Goal: Transaction & Acquisition: Obtain resource

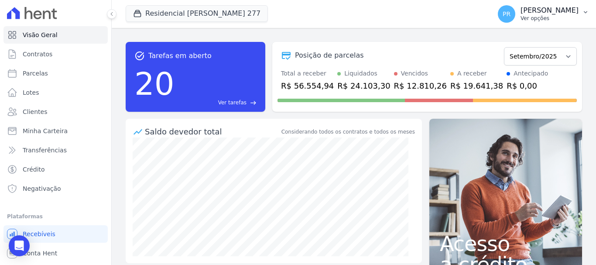
click at [527, 21] on div "PR [PERSON_NAME] Ver opções" at bounding box center [538, 13] width 81 height 17
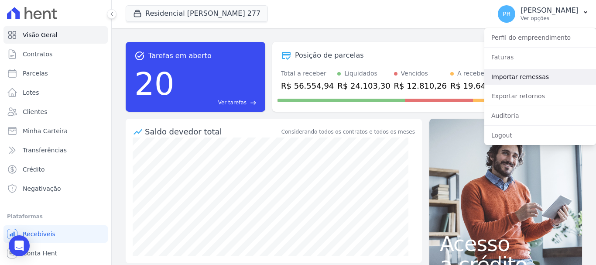
click at [514, 82] on link "Importar remessas" at bounding box center [540, 77] width 112 height 16
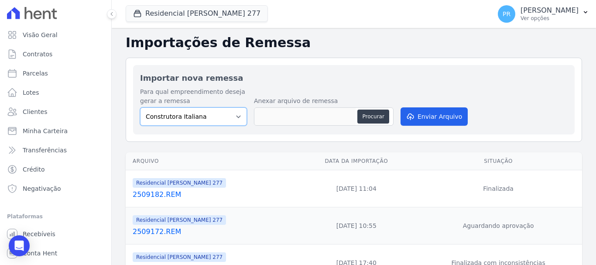
drag, startPoint x: 230, startPoint y: 108, endPoint x: 229, endPoint y: 117, distance: 8.8
click at [230, 108] on select "Construtora Italiana Residencial [PERSON_NAME] 277 Residencial [PERSON_NAME][ST…" at bounding box center [193, 116] width 107 height 18
select select "7d698934-b935-4dc9-aa46-576f3138731b"
click at [140, 107] on select "Construtora Italiana Residencial [PERSON_NAME] 277 Residencial [PERSON_NAME][ST…" at bounding box center [193, 116] width 107 height 18
click at [223, 14] on button "Residencial Maria Da Glória 277" at bounding box center [197, 13] width 142 height 17
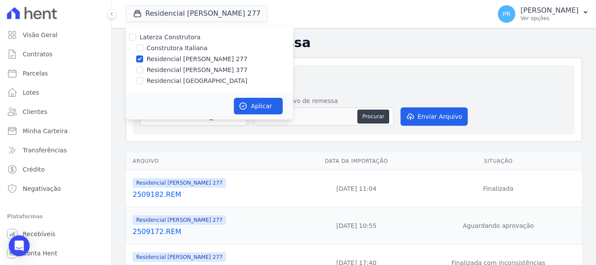
click at [192, 38] on label "Laterza Construtora" at bounding box center [170, 37] width 61 height 7
click at [136, 38] on input "Laterza Construtora" at bounding box center [132, 37] width 7 height 7
checkbox input "true"
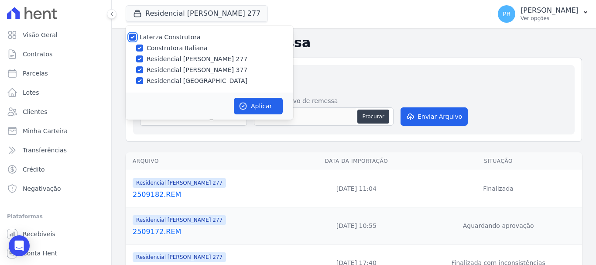
checkbox input "true"
click at [192, 38] on label "Laterza Construtora" at bounding box center [170, 37] width 61 height 7
click at [136, 38] on input "Laterza Construtora" at bounding box center [132, 37] width 7 height 7
checkbox input "false"
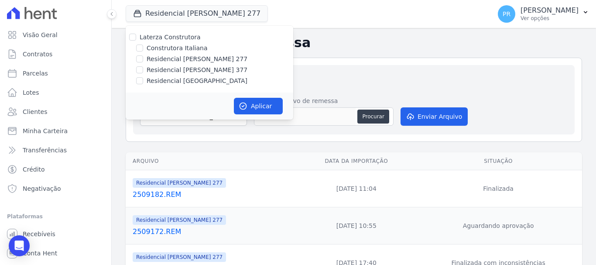
checkbox input "false"
click at [186, 47] on label "Construtora Italiana" at bounding box center [177, 48] width 61 height 9
click at [143, 47] on input "Construtora Italiana" at bounding box center [139, 48] width 7 height 7
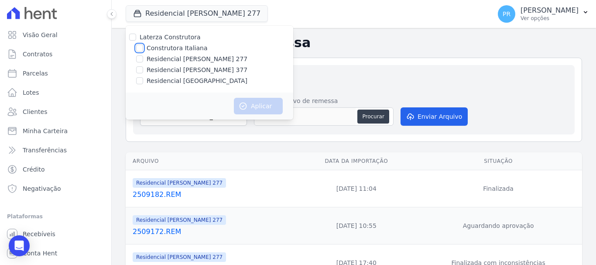
checkbox input "true"
click at [255, 106] on button "Aplicar" at bounding box center [258, 106] width 49 height 17
drag, startPoint x: 217, startPoint y: 116, endPoint x: 210, endPoint y: 123, distance: 9.6
click at [216, 116] on div "Aguarde" at bounding box center [210, 105] width 168 height 25
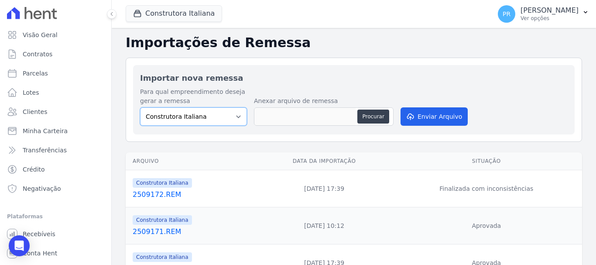
click at [220, 118] on select "Construtora Italiana Residencial [PERSON_NAME] 277 Residencial [PERSON_NAME][ST…" at bounding box center [193, 116] width 107 height 18
click at [140, 107] on select "Construtora Italiana Residencial [PERSON_NAME] 277 Residencial [PERSON_NAME][ST…" at bounding box center [193, 116] width 107 height 18
click at [363, 114] on button "Procurar" at bounding box center [372, 117] width 31 height 14
type input "2509181.REM"
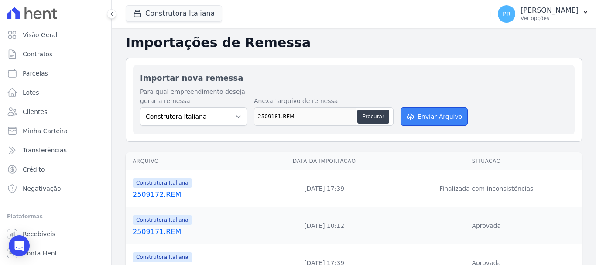
click at [412, 122] on button "Enviar Arquivo" at bounding box center [434, 116] width 67 height 18
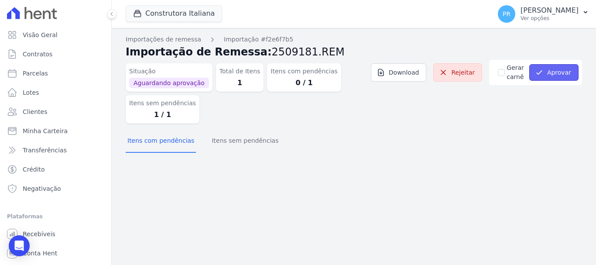
click at [552, 76] on button "Aprovar" at bounding box center [553, 72] width 49 height 17
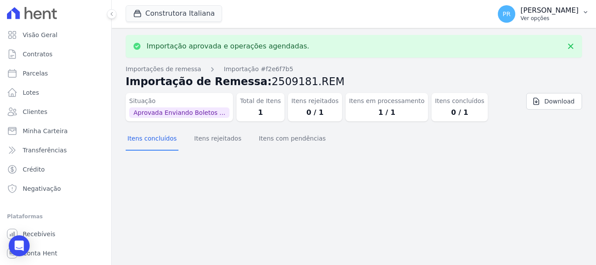
click at [546, 18] on p "Ver opções" at bounding box center [550, 18] width 58 height 7
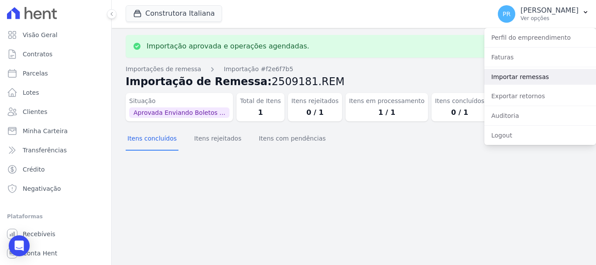
click at [513, 76] on link "Importar remessas" at bounding box center [540, 77] width 112 height 16
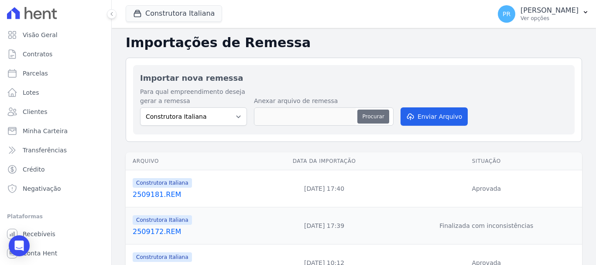
click at [371, 113] on button "Procurar" at bounding box center [372, 117] width 31 height 14
type input "2509183.REM"
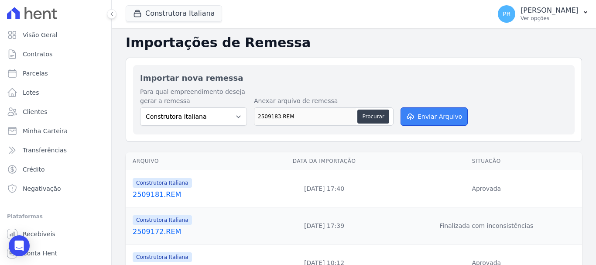
click at [432, 117] on button "Enviar Arquivo" at bounding box center [434, 116] width 67 height 18
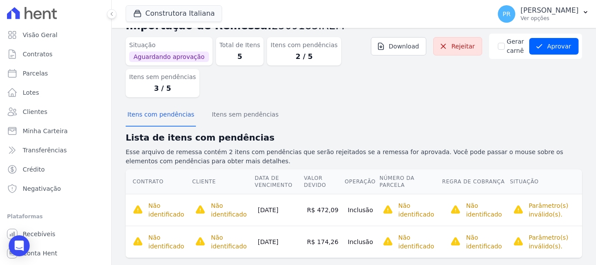
scroll to position [41, 0]
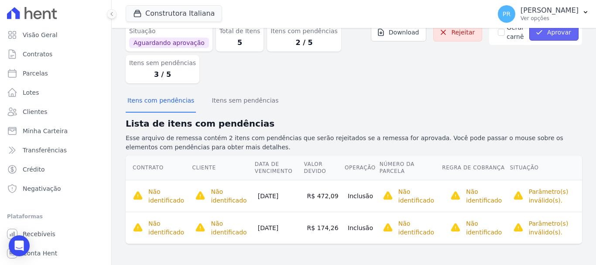
click at [553, 37] on button "Aprovar" at bounding box center [553, 32] width 49 height 17
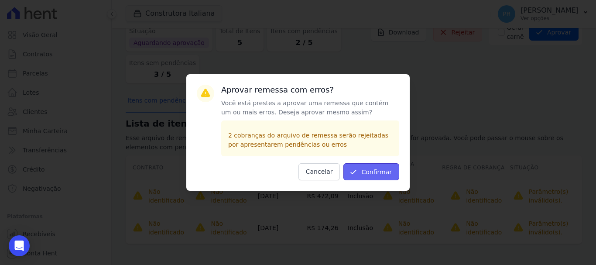
click at [396, 169] on button "Confirmar" at bounding box center [371, 171] width 56 height 17
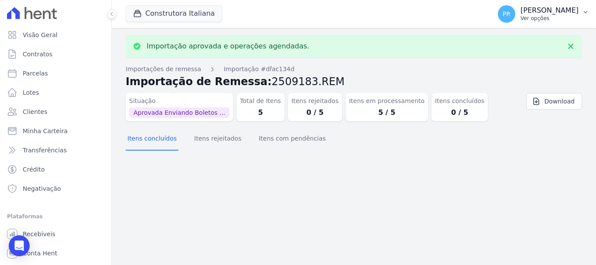
click at [553, 14] on p "[PERSON_NAME]" at bounding box center [550, 10] width 58 height 9
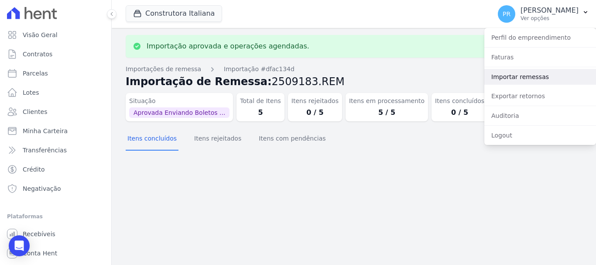
click at [518, 82] on link "Importar remessas" at bounding box center [540, 77] width 112 height 16
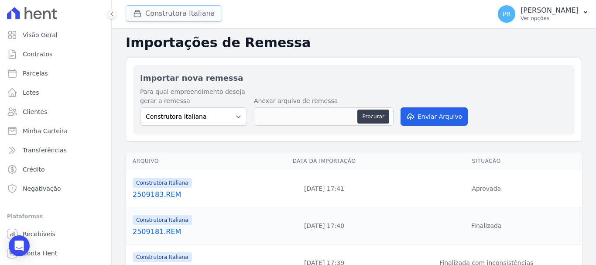
click at [186, 14] on button "Construtora Italiana" at bounding box center [174, 13] width 96 height 17
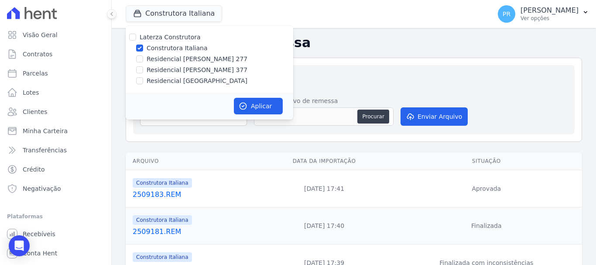
click at [165, 51] on label "Construtora Italiana" at bounding box center [177, 48] width 61 height 9
click at [143, 51] on input "Construtora Italiana" at bounding box center [139, 48] width 7 height 7
checkbox input "false"
drag, startPoint x: 176, startPoint y: 60, endPoint x: 236, endPoint y: 88, distance: 65.6
click at [178, 60] on label "Residencial [PERSON_NAME] 277" at bounding box center [197, 59] width 101 height 9
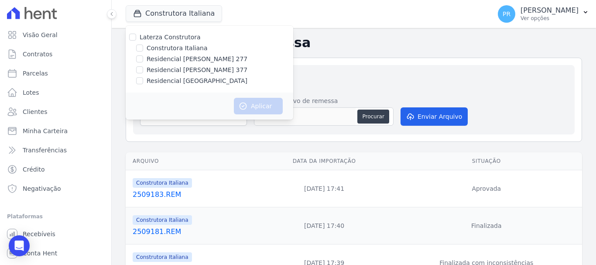
click at [221, 56] on label "Residencial [PERSON_NAME] 277" at bounding box center [197, 59] width 101 height 9
click at [143, 56] on input "Residencial [PERSON_NAME] 277" at bounding box center [139, 58] width 7 height 7
checkbox input "true"
drag, startPoint x: 240, startPoint y: 104, endPoint x: 323, endPoint y: 149, distance: 94.5
click at [240, 105] on icon "button" at bounding box center [243, 106] width 7 height 7
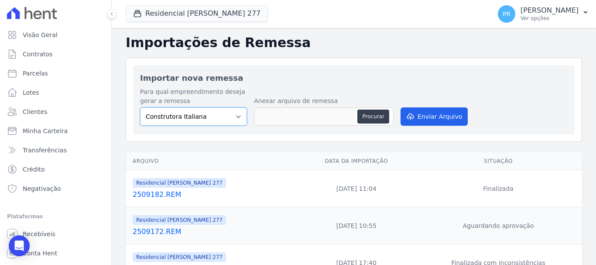
click at [216, 116] on select "Construtora Italiana Residencial [PERSON_NAME] 277 Residencial [PERSON_NAME][ST…" at bounding box center [193, 116] width 107 height 18
select select "7d698934-b935-4dc9-aa46-576f3138731b"
click at [140, 107] on select "Construtora Italiana Residencial [PERSON_NAME] 277 Residencial [PERSON_NAME][ST…" at bounding box center [193, 116] width 107 height 18
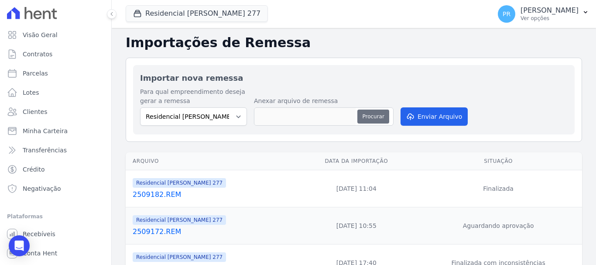
click at [383, 117] on button "Procurar" at bounding box center [372, 117] width 31 height 14
type input "2509183.REM"
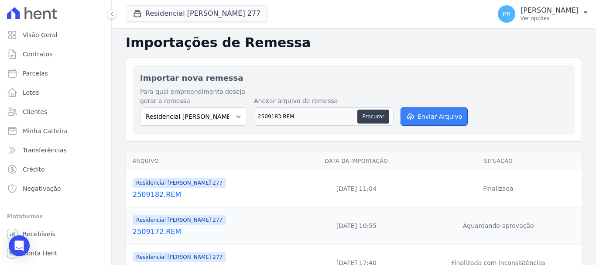
click at [417, 120] on button "Enviar Arquivo" at bounding box center [434, 116] width 67 height 18
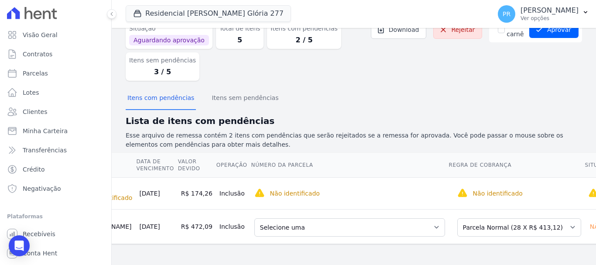
scroll to position [0, 129]
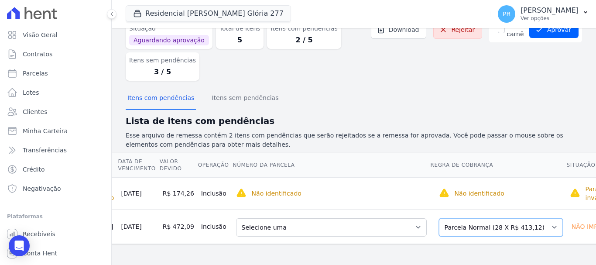
drag, startPoint x: 494, startPoint y: 216, endPoint x: 486, endPoint y: 211, distance: 9.1
click at [494, 218] on select "Selecione uma Nova Parcela Avulsa Parcela Avulsa Existente Parcela Normal (28 X…" at bounding box center [501, 227] width 124 height 18
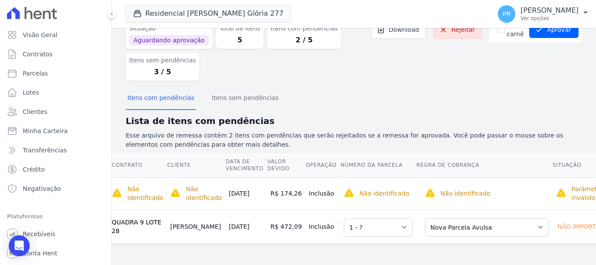
scroll to position [0, 0]
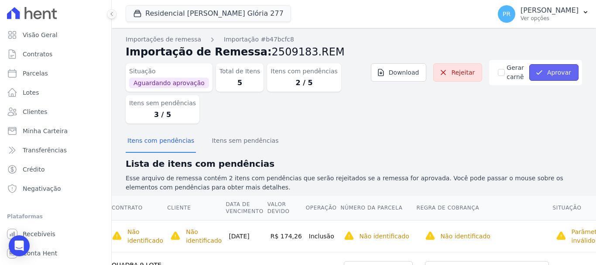
click at [550, 69] on button "Aprovar" at bounding box center [553, 72] width 49 height 17
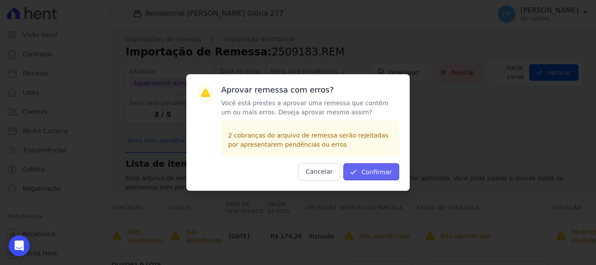
click at [376, 174] on button "Confirmar" at bounding box center [371, 171] width 56 height 17
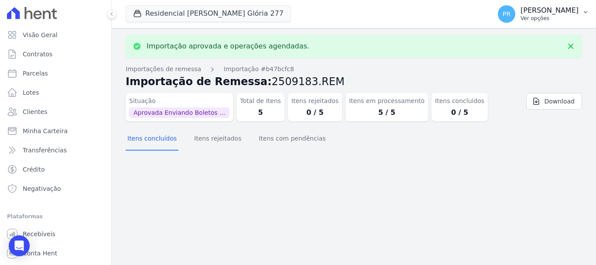
click at [531, 21] on div "PR [PERSON_NAME] Ver opções" at bounding box center [538, 13] width 81 height 17
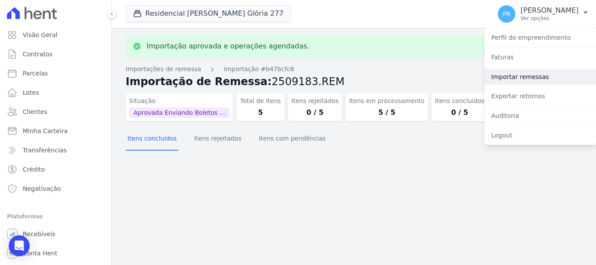
click at [514, 78] on link "Importar remessas" at bounding box center [540, 77] width 112 height 16
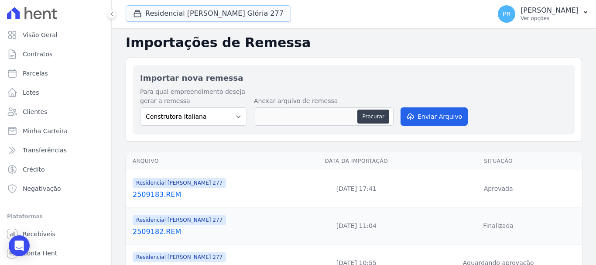
click at [205, 13] on button "Residencial [PERSON_NAME] Glória 277" at bounding box center [208, 13] width 165 height 17
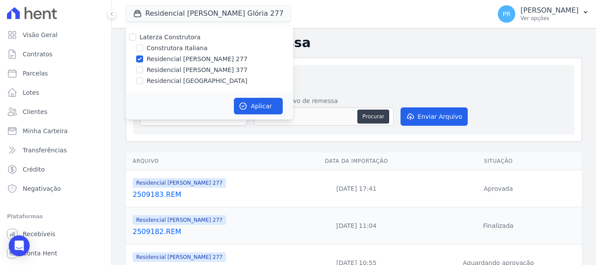
click at [182, 62] on label "Residencial [PERSON_NAME] 277" at bounding box center [197, 59] width 101 height 9
click at [143, 62] on input "Residencial [PERSON_NAME] 277" at bounding box center [139, 58] width 7 height 7
checkbox input "false"
drag, startPoint x: 187, startPoint y: 70, endPoint x: 201, endPoint y: 77, distance: 15.8
click at [187, 71] on label "Residencial [PERSON_NAME] 377" at bounding box center [197, 69] width 101 height 9
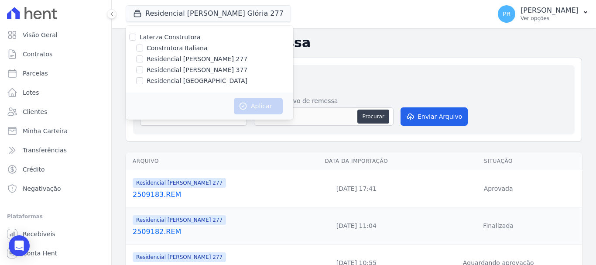
click at [143, 71] on input "Residencial [PERSON_NAME] 377" at bounding box center [139, 69] width 7 height 7
checkbox input "true"
click at [267, 110] on button "Aplicar" at bounding box center [258, 106] width 49 height 17
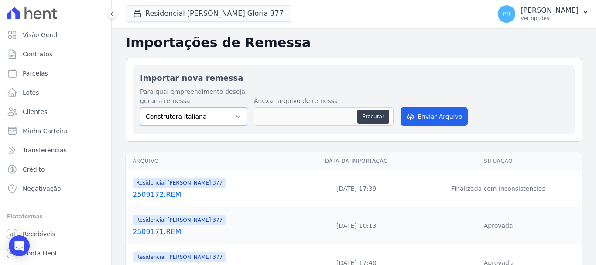
drag, startPoint x: 206, startPoint y: 113, endPoint x: 206, endPoint y: 124, distance: 11.4
click at [206, 113] on select "Construtora Italiana Residencial Maria da Glória 277 Residencial Maria da Glóri…" at bounding box center [193, 116] width 107 height 18
select select "0cd9190e-dfd9-46e5-afc8-7298ef4c0c2b"
click at [140, 107] on select "Construtora Italiana Residencial Maria da Glória 277 Residencial Maria da Glóri…" at bounding box center [193, 116] width 107 height 18
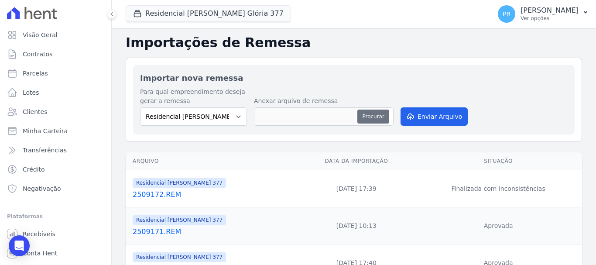
click at [374, 117] on button "Procurar" at bounding box center [372, 117] width 31 height 14
type input "2509181.REM"
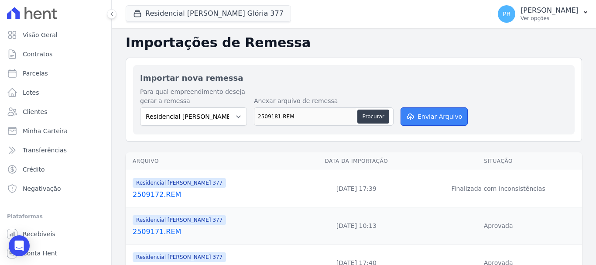
click at [421, 120] on button "Enviar Arquivo" at bounding box center [434, 116] width 67 height 18
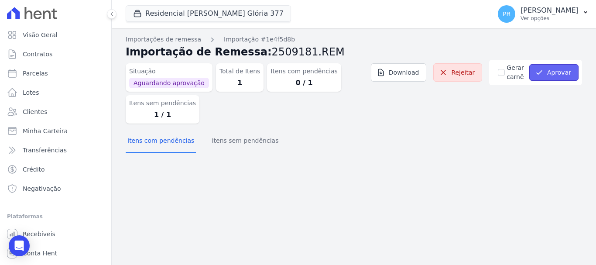
click at [561, 79] on button "Aprovar" at bounding box center [553, 72] width 49 height 17
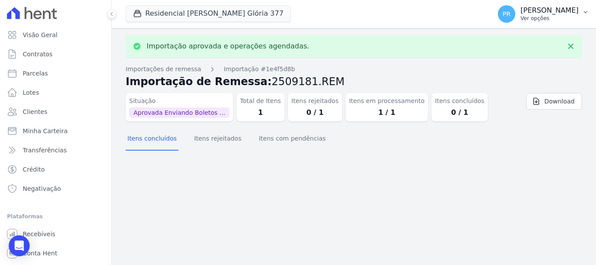
click at [546, 10] on p "[PERSON_NAME]" at bounding box center [550, 10] width 58 height 9
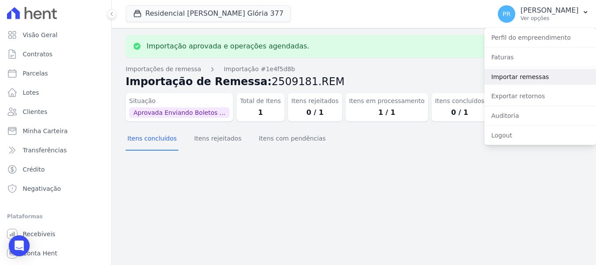
click at [522, 75] on link "Importar remessas" at bounding box center [540, 77] width 112 height 16
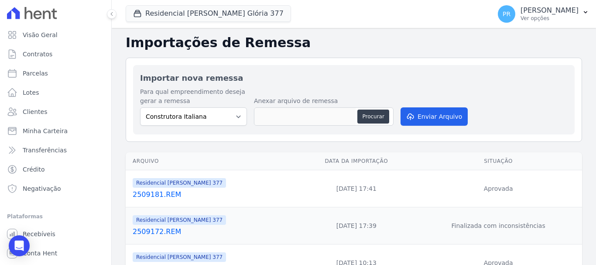
drag, startPoint x: 212, startPoint y: 103, endPoint x: 214, endPoint y: 116, distance: 12.5
click at [213, 107] on div "Para qual empreendimento deseja gerar a remessa Construtora Italiana Residencia…" at bounding box center [193, 106] width 107 height 38
drag, startPoint x: 214, startPoint y: 116, endPoint x: 215, endPoint y: 125, distance: 9.2
click at [214, 116] on select "Construtora Italiana Residencial [PERSON_NAME] 277 Residencial [PERSON_NAME][ST…" at bounding box center [193, 116] width 107 height 18
select select "0cd9190e-dfd9-46e5-afc8-7298ef4c0c2b"
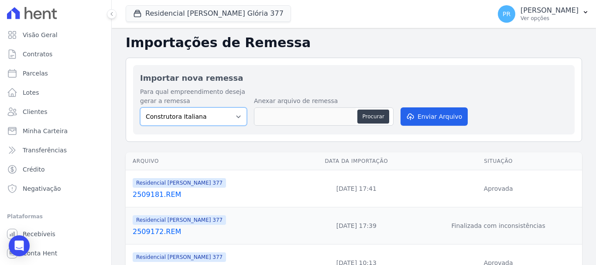
click at [140, 107] on select "Construtora Italiana Residencial [PERSON_NAME] 277 Residencial [PERSON_NAME][ST…" at bounding box center [193, 116] width 107 height 18
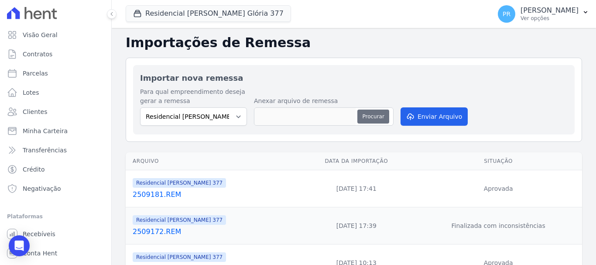
click at [371, 119] on button "Procurar" at bounding box center [372, 117] width 31 height 14
type input "2509183.REM"
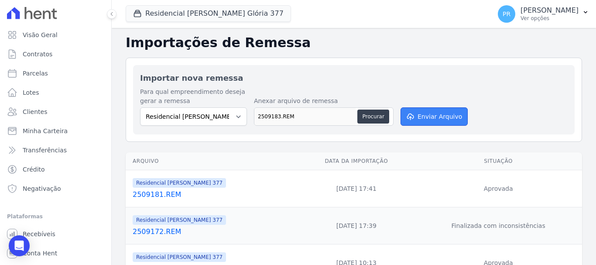
click at [446, 115] on button "Enviar Arquivo" at bounding box center [434, 116] width 67 height 18
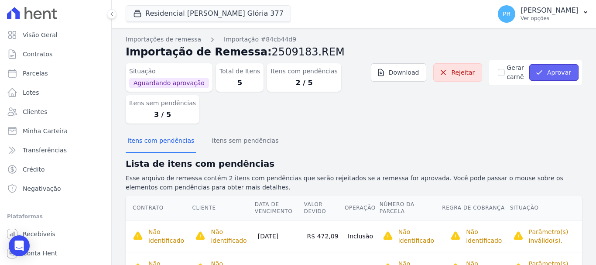
click at [541, 76] on button "Aprovar" at bounding box center [553, 72] width 49 height 17
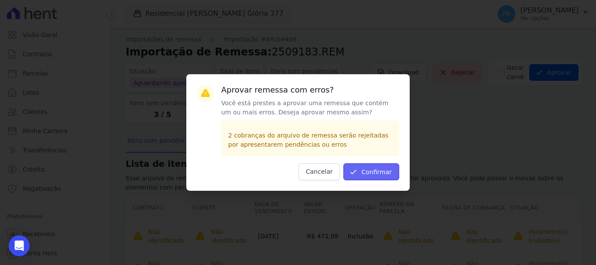
click at [377, 175] on button "Confirmar" at bounding box center [371, 171] width 56 height 17
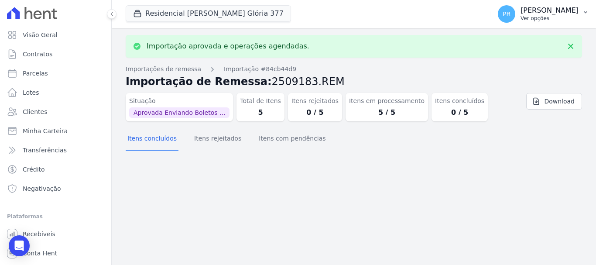
click at [545, 4] on button "PR Pamela Rocha Ver opções" at bounding box center [543, 14] width 105 height 24
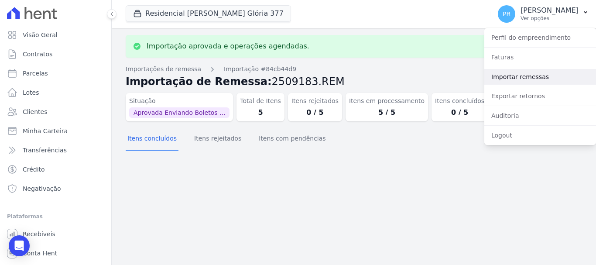
click at [522, 75] on link "Importar remessas" at bounding box center [540, 77] width 112 height 16
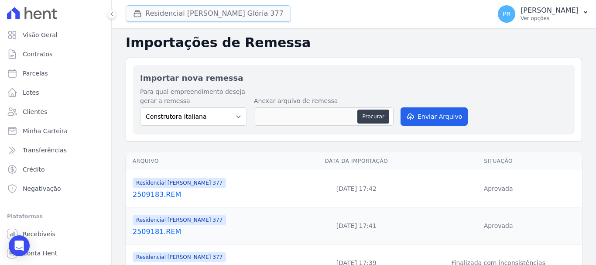
click at [205, 16] on button "Residencial Maria Da Glória 377" at bounding box center [208, 13] width 165 height 17
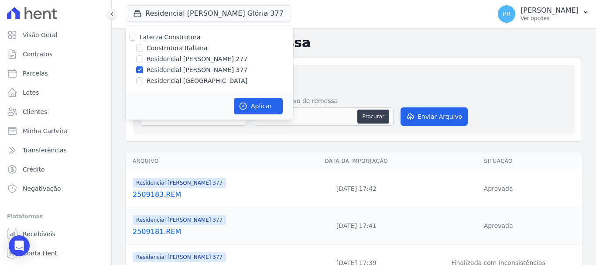
click at [180, 70] on label "Residencial [PERSON_NAME] 377" at bounding box center [197, 69] width 101 height 9
click at [143, 70] on input "Residencial [PERSON_NAME] 377" at bounding box center [139, 69] width 7 height 7
checkbox input "false"
drag, startPoint x: 179, startPoint y: 79, endPoint x: 198, endPoint y: 85, distance: 19.7
click at [180, 79] on label "Residencial [GEOGRAPHIC_DATA]" at bounding box center [197, 80] width 101 height 9
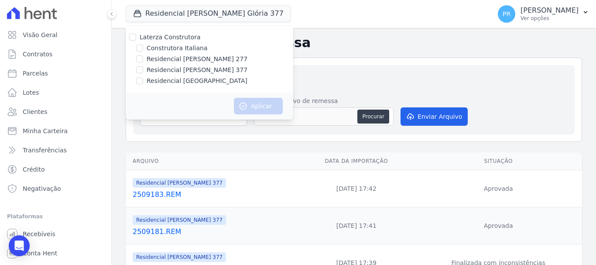
click at [194, 82] on label "Residencial [GEOGRAPHIC_DATA]" at bounding box center [197, 80] width 101 height 9
click at [143, 82] on input "Residencial [GEOGRAPHIC_DATA]" at bounding box center [139, 80] width 7 height 7
checkbox input "true"
click at [257, 105] on button "Aplicar" at bounding box center [258, 106] width 49 height 17
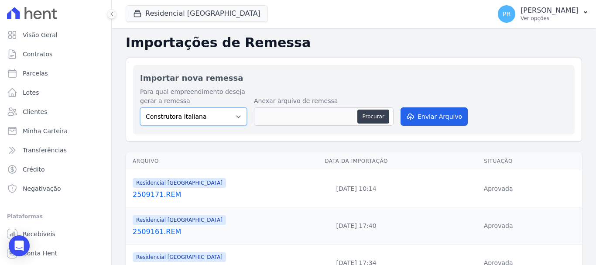
drag, startPoint x: 214, startPoint y: 113, endPoint x: 215, endPoint y: 123, distance: 10.5
click at [214, 113] on select "Construtora Italiana Residencial Maria da Glória 277 Residencial Maria da Glóri…" at bounding box center [193, 116] width 107 height 18
select select "6440c0a1-232b-4aa1-adfe-88cb95fffe46"
click at [140, 107] on select "Construtora Italiana Residencial Maria da Glória 277 Residencial Maria da Glóri…" at bounding box center [193, 116] width 107 height 18
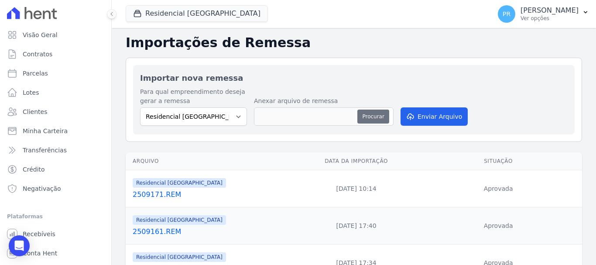
click at [372, 121] on button "Procurar" at bounding box center [372, 117] width 31 height 14
type input "2509181.REM"
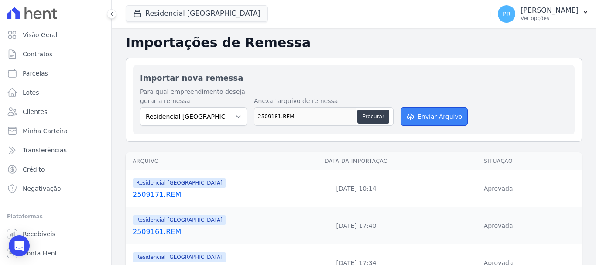
click at [431, 124] on button "Enviar Arquivo" at bounding box center [434, 116] width 67 height 18
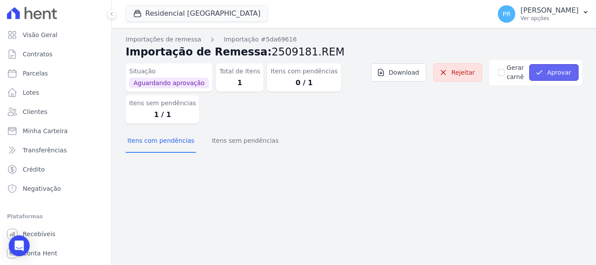
click at [549, 75] on button "Aprovar" at bounding box center [553, 72] width 49 height 17
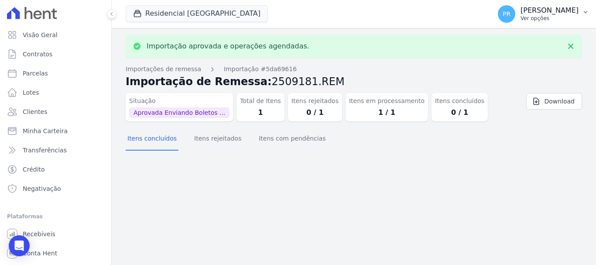
click at [562, 20] on p "Ver opções" at bounding box center [550, 18] width 58 height 7
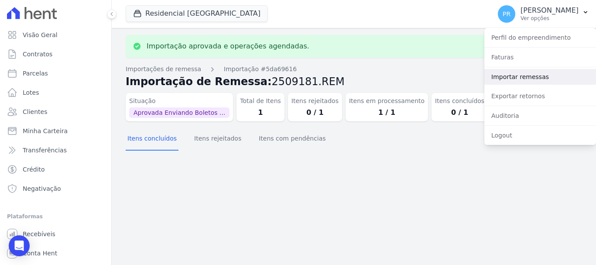
click at [512, 80] on link "Importar remessas" at bounding box center [540, 77] width 112 height 16
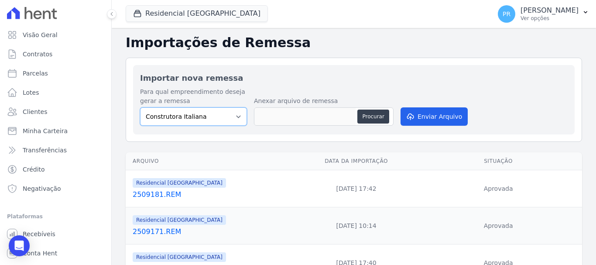
click at [207, 114] on select "Construtora Italiana Residencial [PERSON_NAME] 277 Residencial [PERSON_NAME][ST…" at bounding box center [193, 116] width 107 height 18
select select "6440c0a1-232b-4aa1-adfe-88cb95fffe46"
click at [140, 107] on select "Construtora Italiana Residencial [PERSON_NAME] 277 Residencial [PERSON_NAME][ST…" at bounding box center [193, 116] width 107 height 18
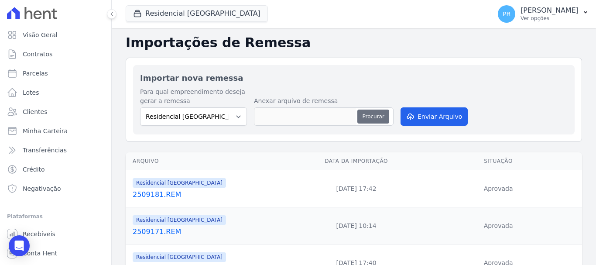
click at [364, 116] on button "Procurar" at bounding box center [372, 117] width 31 height 14
type input "2509183.REM"
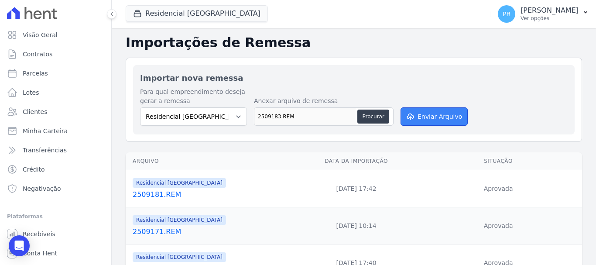
click at [432, 111] on button "Enviar Arquivo" at bounding box center [434, 116] width 67 height 18
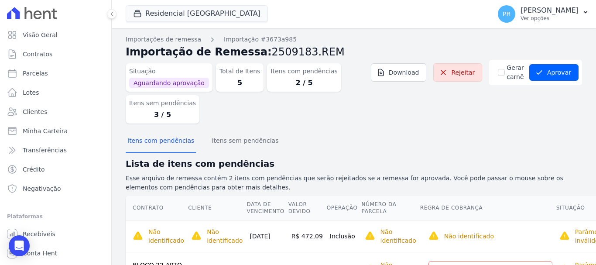
scroll to position [43, 0]
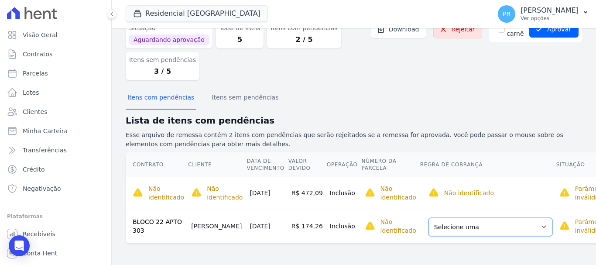
click at [497, 227] on select "Selecione uma Nova Parcela Avulsa Parcela Avulsa Existente Parcela Normal (17 X…" at bounding box center [491, 227] width 124 height 18
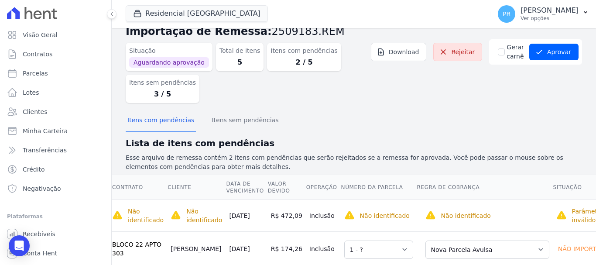
scroll to position [0, 0]
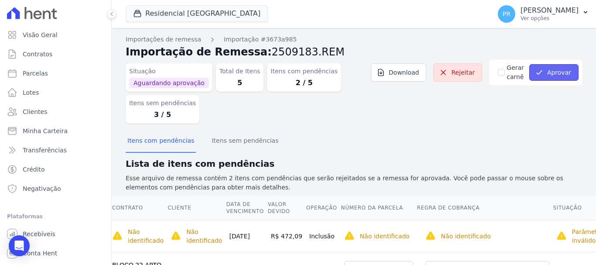
click at [563, 71] on button "Aprovar" at bounding box center [553, 72] width 49 height 17
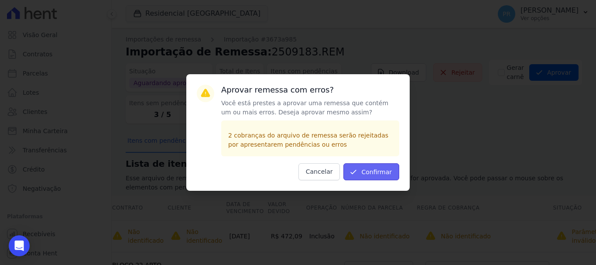
click at [381, 172] on button "Confirmar" at bounding box center [371, 171] width 56 height 17
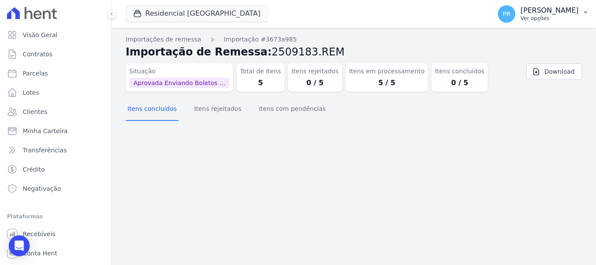
click at [543, 13] on p "[PERSON_NAME]" at bounding box center [550, 10] width 58 height 9
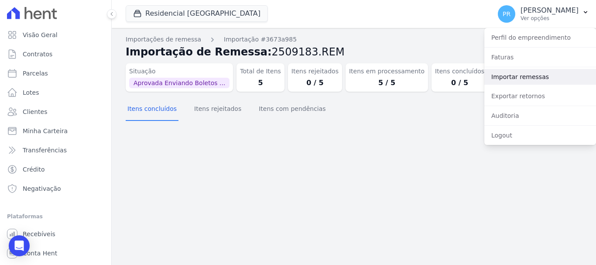
click at [543, 73] on link "Importar remessas" at bounding box center [540, 77] width 112 height 16
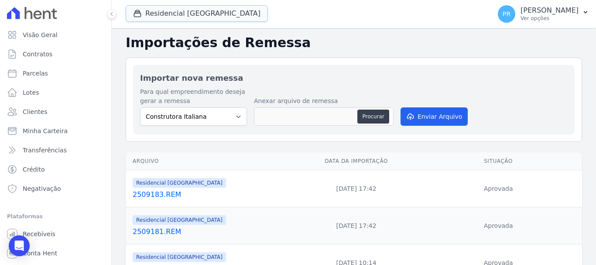
drag, startPoint x: 193, startPoint y: 16, endPoint x: 192, endPoint y: 34, distance: 18.0
click at [193, 16] on button "Residencial [GEOGRAPHIC_DATA]" at bounding box center [197, 13] width 142 height 17
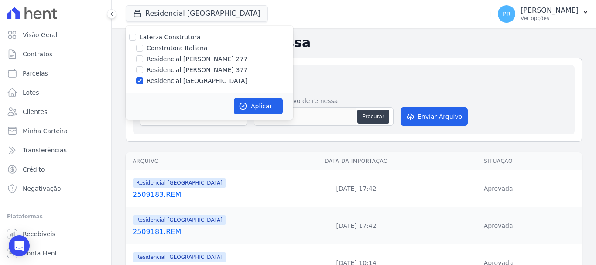
click at [192, 56] on label "Residencial [PERSON_NAME] 277" at bounding box center [197, 59] width 101 height 9
click at [143, 56] on input "Residencial [PERSON_NAME] 277" at bounding box center [139, 58] width 7 height 7
checkbox input "true"
click at [182, 82] on label "Residencial [GEOGRAPHIC_DATA]" at bounding box center [197, 80] width 101 height 9
click at [143, 82] on input "Residencial [GEOGRAPHIC_DATA]" at bounding box center [139, 80] width 7 height 7
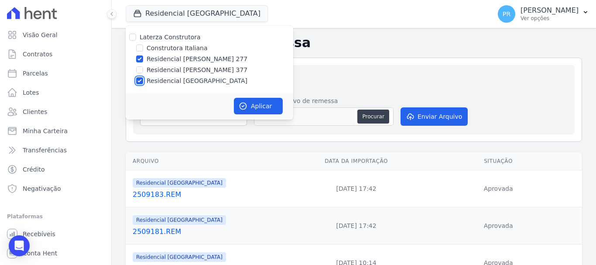
checkbox input "false"
click at [248, 104] on button "Aplicar" at bounding box center [258, 106] width 49 height 17
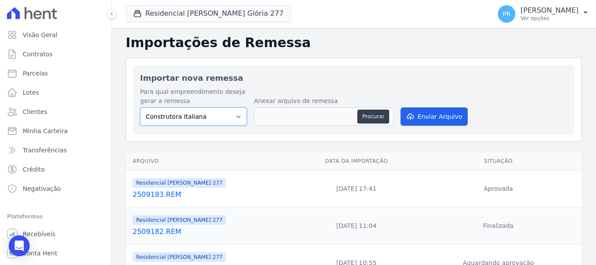
drag, startPoint x: 211, startPoint y: 122, endPoint x: 211, endPoint y: 112, distance: 9.6
click at [211, 112] on select "Construtora Italiana Residencial Maria da Glória 277 Residencial Maria da Glóri…" at bounding box center [193, 116] width 107 height 18
select select "7d698934-b935-4dc9-aa46-576f3138731b"
click at [140, 107] on select "Construtora Italiana Residencial Maria da Glória 277 Residencial Maria da Glóri…" at bounding box center [193, 116] width 107 height 18
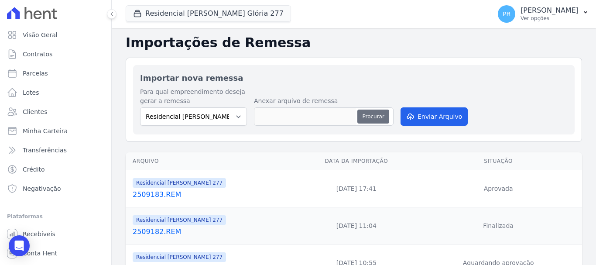
drag, startPoint x: 389, startPoint y: 117, endPoint x: 384, endPoint y: 117, distance: 4.5
click at [389, 117] on div "Procurar" at bounding box center [374, 117] width 34 height 14
click at [384, 117] on button "Procurar" at bounding box center [372, 117] width 31 height 14
type input "2509184.REM"
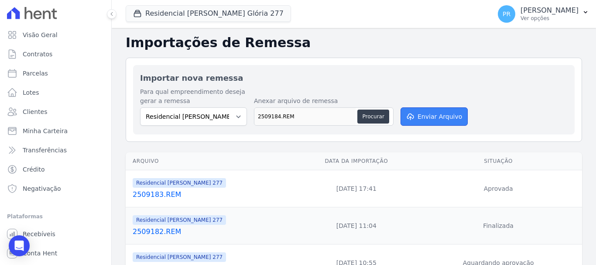
click at [424, 116] on button "Enviar Arquivo" at bounding box center [434, 116] width 67 height 18
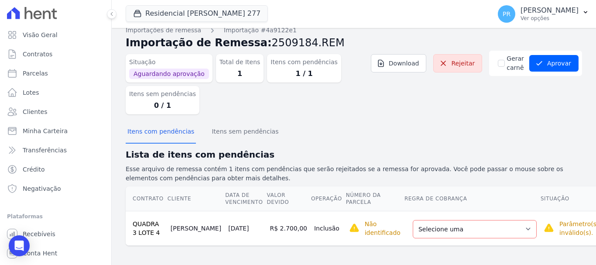
scroll to position [11, 0]
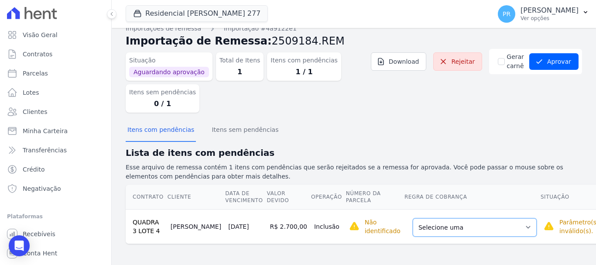
click at [492, 227] on select "Selecione uma Nova Parcela Avulsa Parcela Avulsa Existente Parcela Normal (18 X…" at bounding box center [475, 227] width 124 height 18
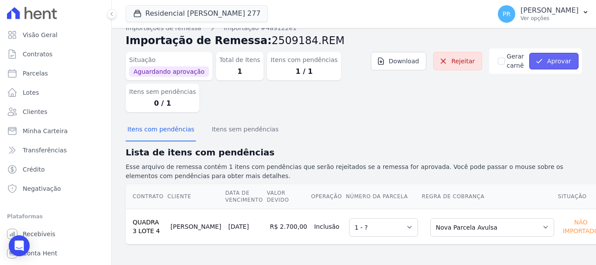
click at [551, 62] on button "Aprovar" at bounding box center [553, 61] width 49 height 17
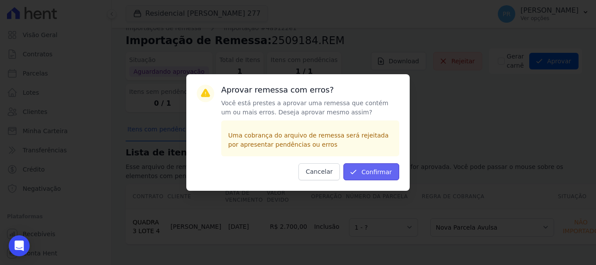
click at [382, 168] on button "Confirmar" at bounding box center [371, 171] width 56 height 17
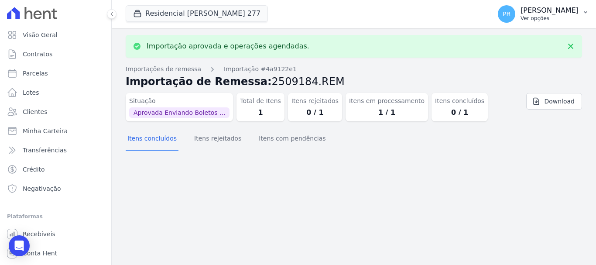
click at [538, 15] on p "Ver opções" at bounding box center [550, 18] width 58 height 7
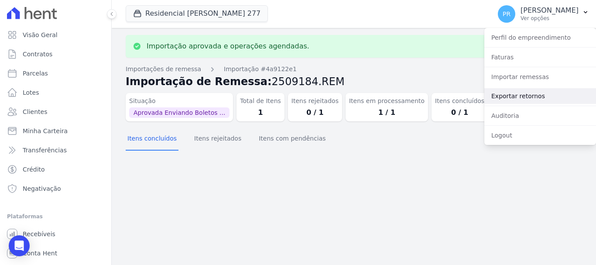
click at [523, 96] on link "Exportar retornos" at bounding box center [540, 96] width 112 height 16
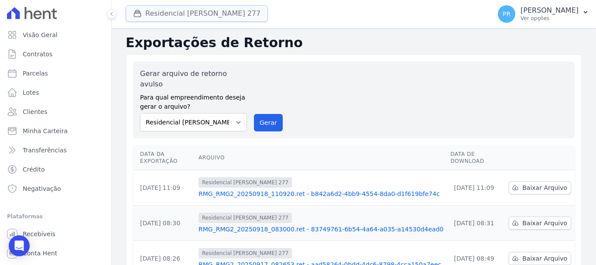
click at [204, 15] on button "Residencial [PERSON_NAME] 277" at bounding box center [197, 13] width 142 height 17
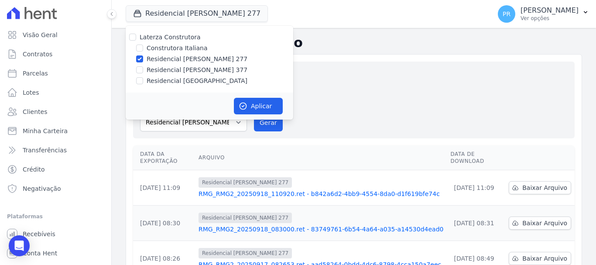
click at [187, 39] on label "Laterza Construtora" at bounding box center [170, 37] width 61 height 7
click at [136, 39] on input "Laterza Construtora" at bounding box center [132, 37] width 7 height 7
checkbox input "true"
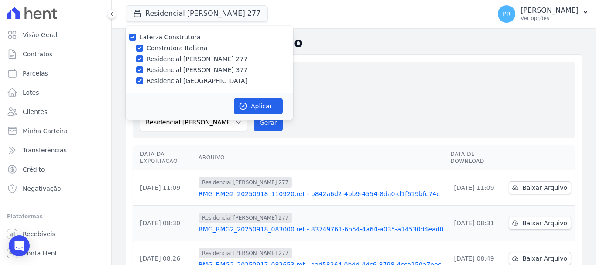
checkbox input "true"
click at [187, 39] on label "Laterza Construtora" at bounding box center [170, 37] width 61 height 7
click at [136, 39] on input "Laterza Construtora" at bounding box center [132, 37] width 7 height 7
checkbox input "false"
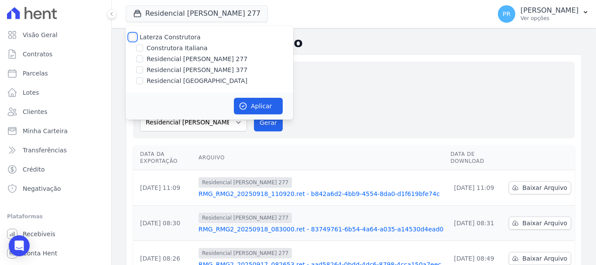
checkbox input "false"
click at [192, 55] on label "Residencial [PERSON_NAME] 277" at bounding box center [197, 59] width 101 height 9
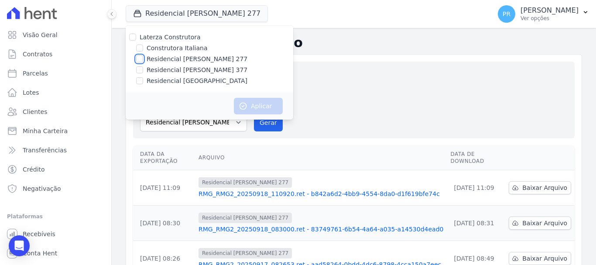
click at [143, 55] on input "Residencial [PERSON_NAME] 277" at bounding box center [139, 58] width 7 height 7
checkbox input "true"
click at [243, 103] on icon "button" at bounding box center [243, 106] width 9 height 9
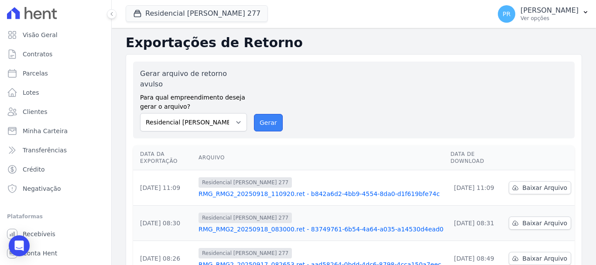
click at [271, 114] on button "Gerar" at bounding box center [268, 122] width 29 height 17
click at [522, 183] on span "Baixar Arquivo" at bounding box center [544, 187] width 45 height 9
click at [37, 72] on span "Parcelas" at bounding box center [35, 73] width 25 height 9
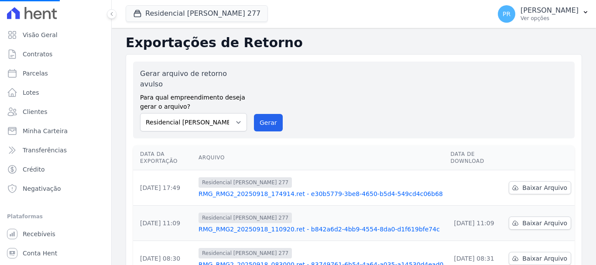
select select
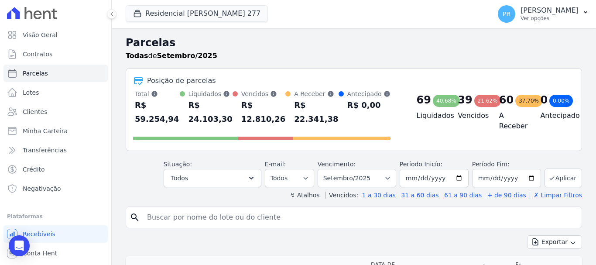
click at [224, 217] on input "search" at bounding box center [360, 217] width 436 height 17
type input "mirisley"
select select
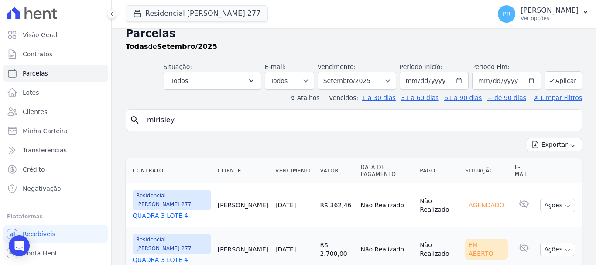
scroll to position [18, 0]
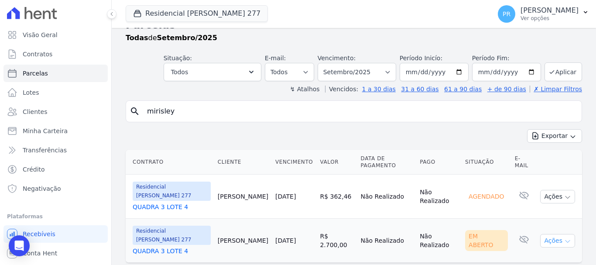
click at [564, 238] on icon "button" at bounding box center [567, 241] width 7 height 7
click at [534, 253] on link "Ver boleto" at bounding box center [554, 261] width 84 height 16
